Goal: Complete application form

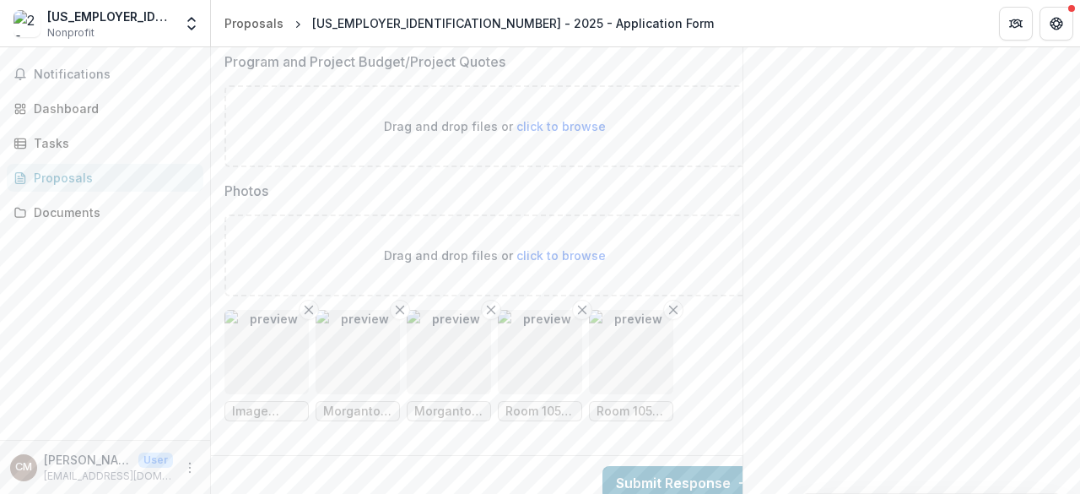
scroll to position [8584, 0]
click at [303, 300] on icon "Remove File" at bounding box center [309, 307] width 14 height 14
click at [489, 300] on icon "Remove File" at bounding box center [491, 307] width 14 height 14
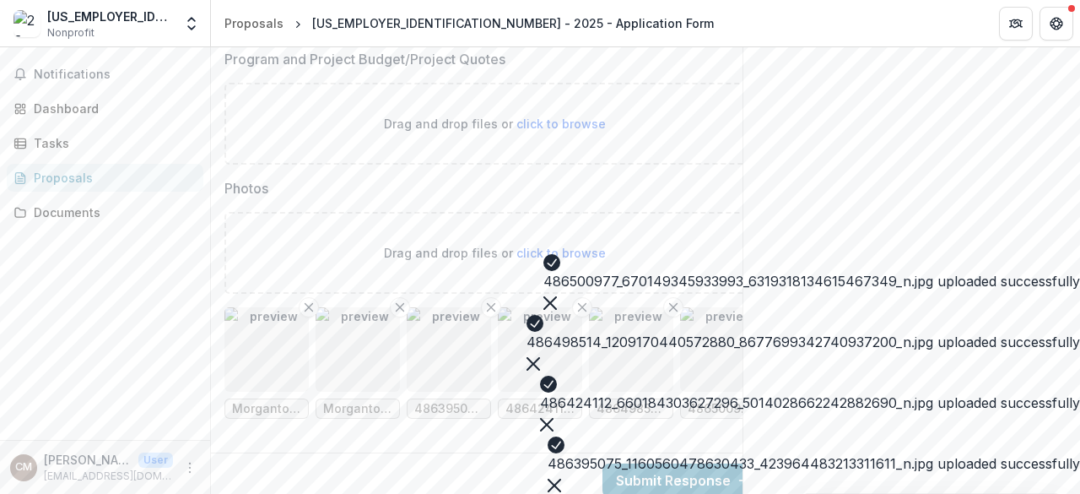
click at [508, 452] on div "Back Submit Response" at bounding box center [494, 479] width 567 height 55
click at [557, 296] on icon "Close" at bounding box center [551, 303] width 14 height 14
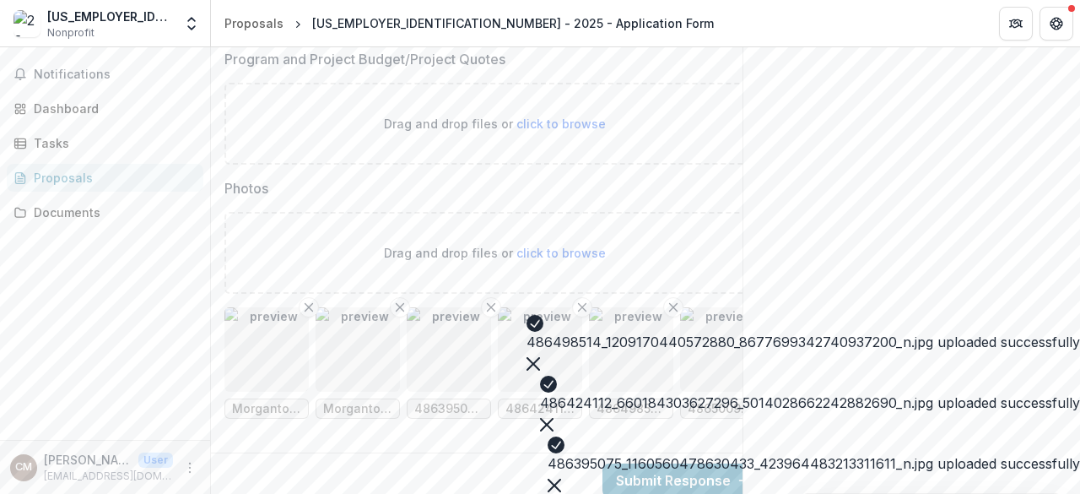
click at [540, 352] on button "Close" at bounding box center [534, 362] width 14 height 20
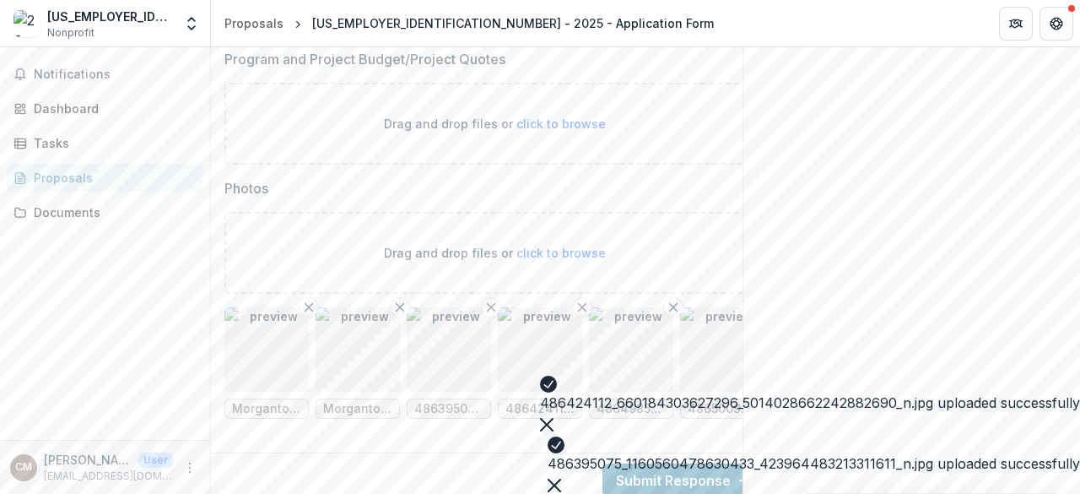
click at [554, 413] on button "Close" at bounding box center [547, 423] width 14 height 20
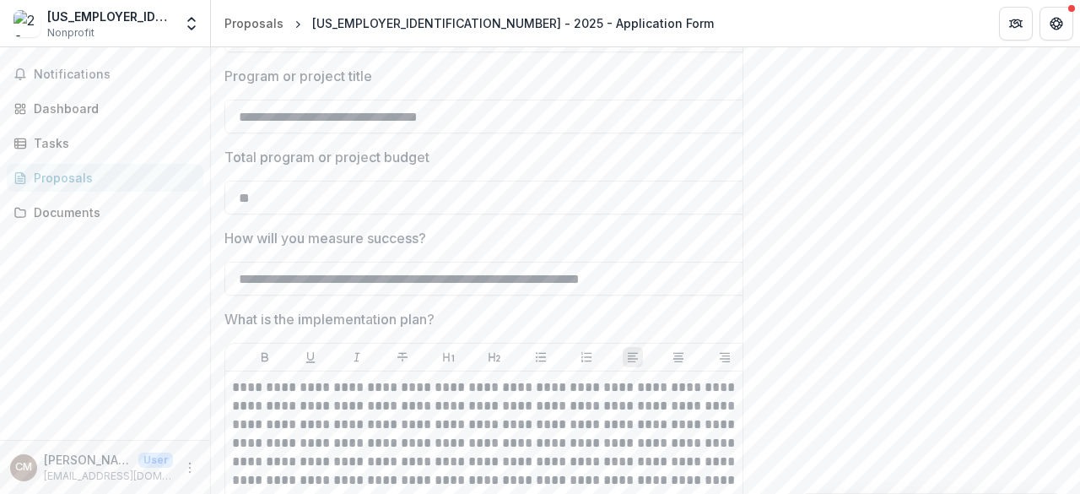
scroll to position [6305, 0]
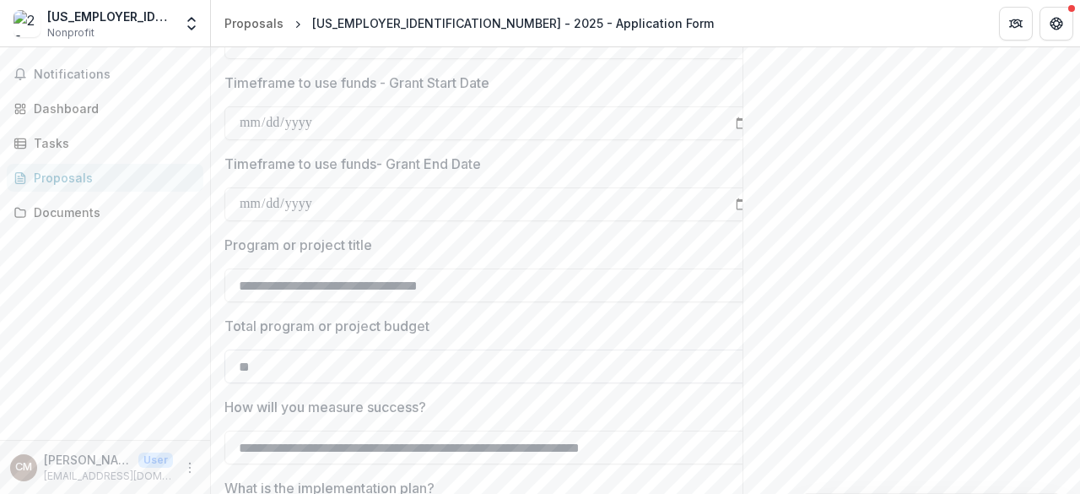
click at [309, 349] on input "**" at bounding box center [494, 366] width 540 height 34
type input "*******"
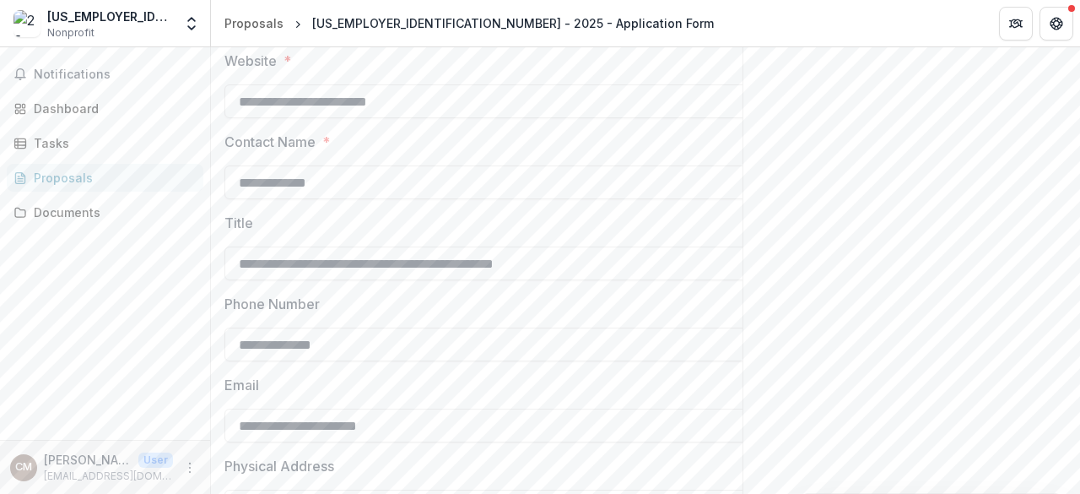
scroll to position [0, 0]
